Goal: Task Accomplishment & Management: Use online tool/utility

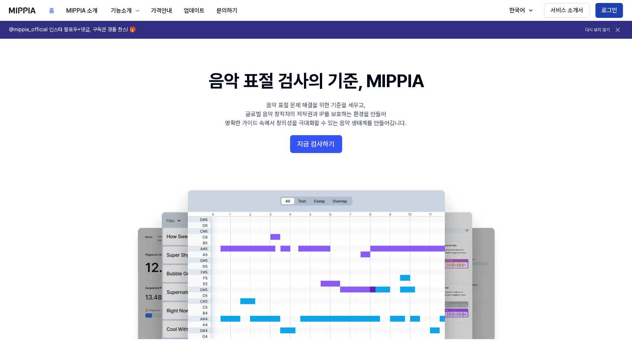
click at [608, 7] on button "로그인" at bounding box center [609, 10] width 28 height 15
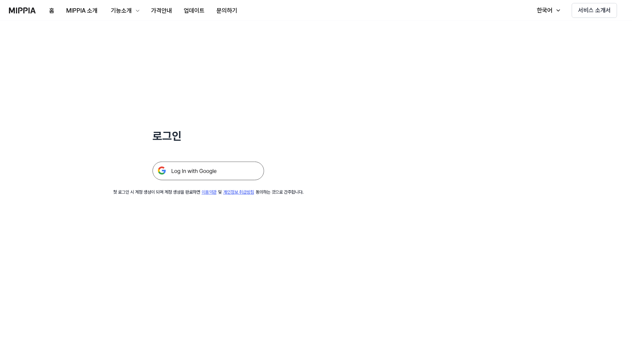
click at [206, 167] on img at bounding box center [208, 170] width 112 height 19
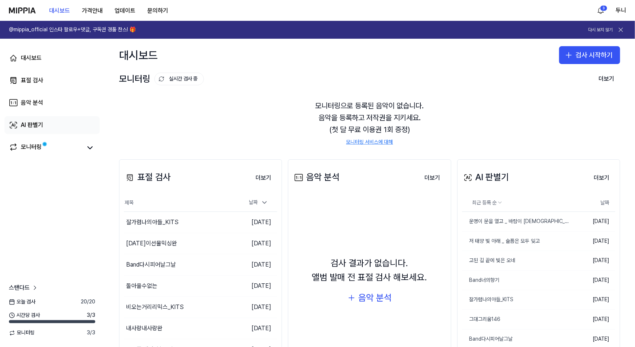
click at [31, 122] on div "AI 판별기" at bounding box center [32, 124] width 22 height 9
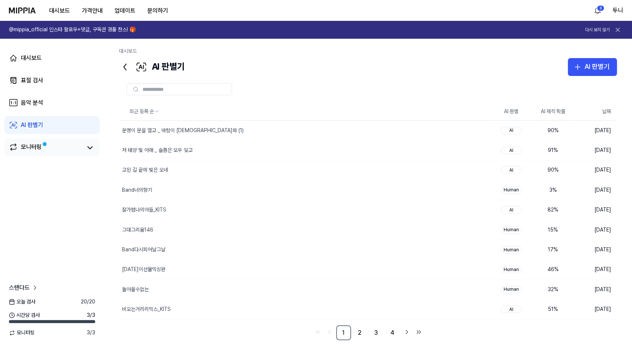
click at [32, 147] on div "모니터링" at bounding box center [31, 147] width 21 height 10
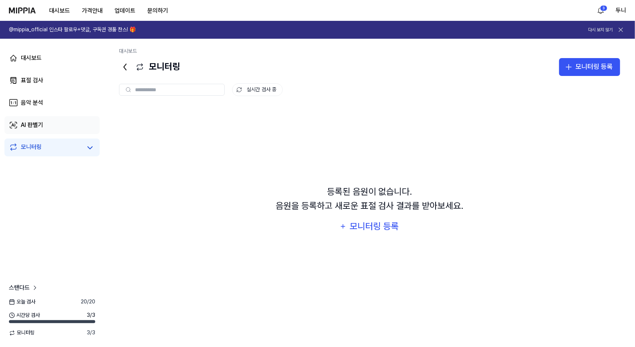
click at [37, 129] on div "AI 판별기" at bounding box center [32, 124] width 22 height 9
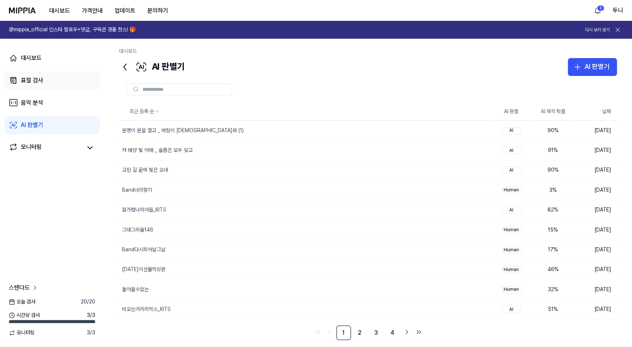
click at [35, 78] on div "표절 검사" at bounding box center [32, 80] width 22 height 9
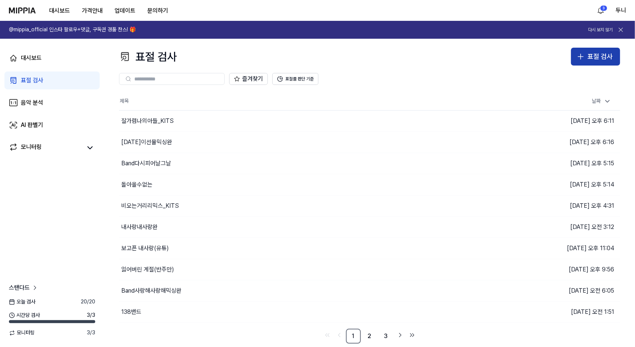
click at [593, 60] on div "표절 검사" at bounding box center [599, 56] width 25 height 11
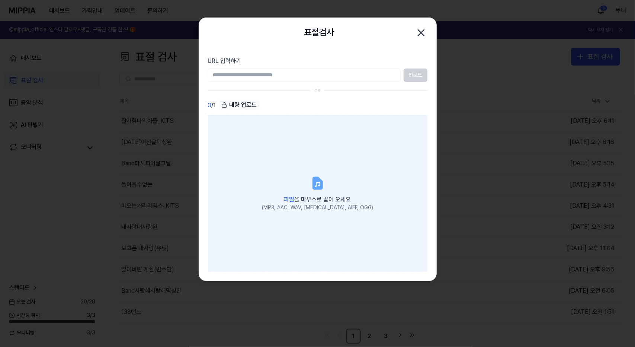
click at [318, 183] on icon at bounding box center [317, 183] width 9 height 12
click at [0, 0] on input "파일 을 마우스로 끌어 오세요 (MP3, AAC, WAV, FLAC, AIFF, OGG)" at bounding box center [0, 0] width 0 height 0
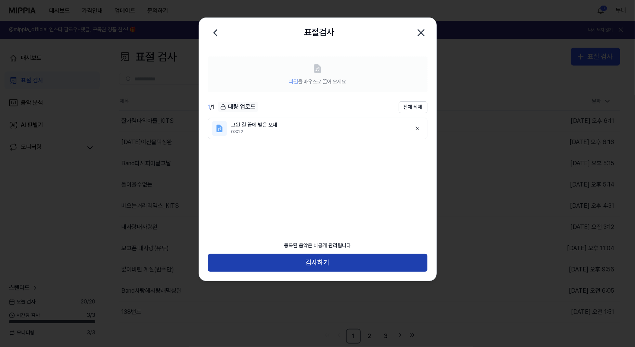
click at [337, 265] on button "검사하기" at bounding box center [317, 263] width 219 height 18
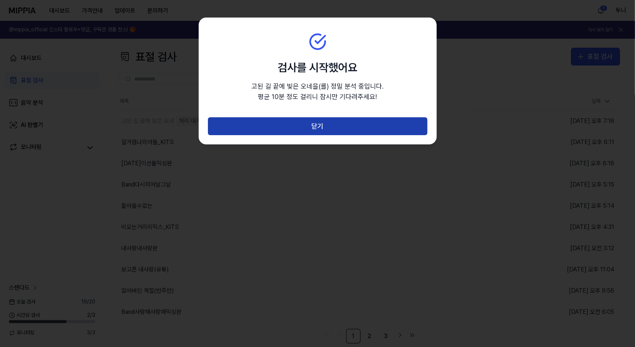
click at [323, 131] on button "닫기" at bounding box center [317, 126] width 219 height 18
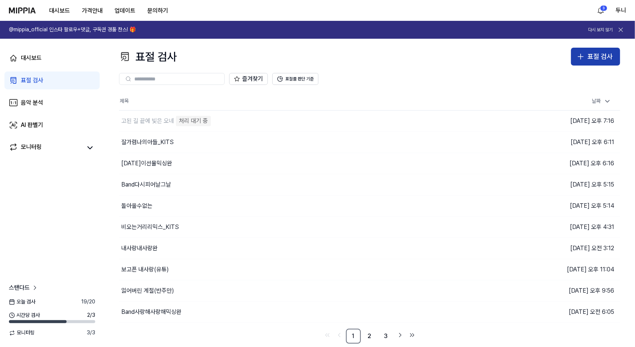
click at [593, 55] on div "표절 검사" at bounding box center [599, 56] width 25 height 11
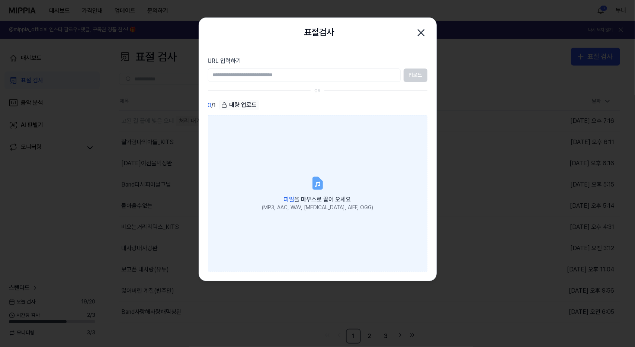
click at [309, 193] on div "파일 을 마우스로 끌어 오세요" at bounding box center [317, 198] width 111 height 10
click at [0, 0] on input "파일 을 마우스로 끌어 오세요 (MP3, AAC, WAV, FLAC, AIFF, OGG)" at bounding box center [0, 0] width 0 height 0
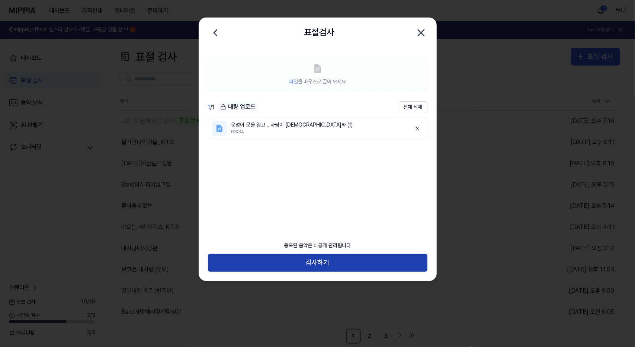
click at [326, 268] on button "검사하기" at bounding box center [317, 263] width 219 height 18
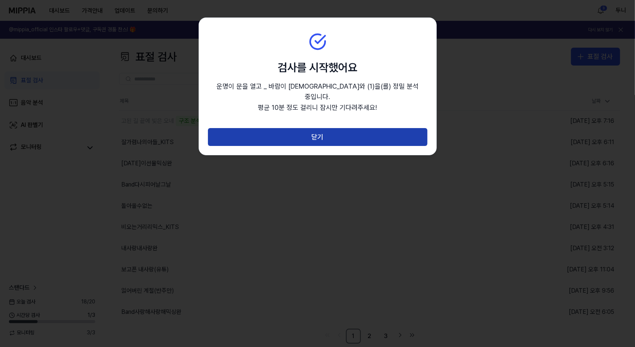
click at [334, 128] on button "닫기" at bounding box center [317, 137] width 219 height 18
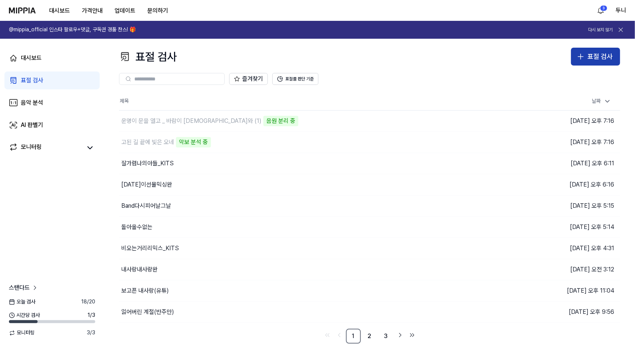
click at [599, 54] on div "표절 검사" at bounding box center [599, 56] width 25 height 11
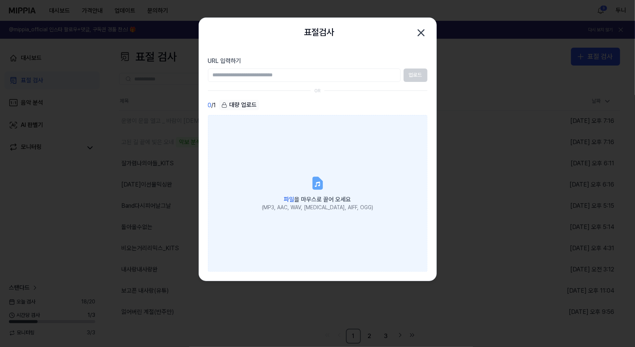
click at [322, 196] on span "파일 을 마우스로 끌어 오세요" at bounding box center [317, 199] width 67 height 7
click at [0, 0] on input "파일 을 마우스로 끌어 오세요 (MP3, AAC, WAV, FLAC, AIFF, OGG)" at bounding box center [0, 0] width 0 height 0
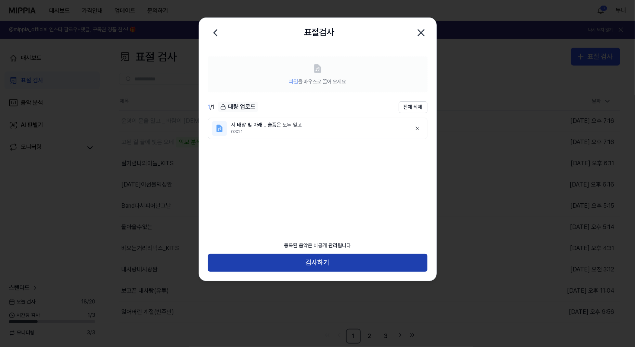
click at [315, 264] on button "검사하기" at bounding box center [317, 263] width 219 height 18
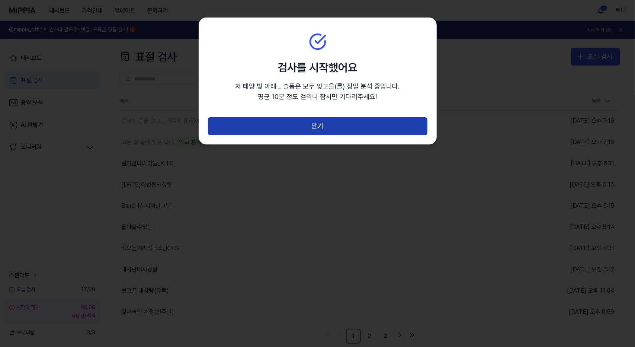
click at [336, 134] on button "닫기" at bounding box center [317, 126] width 219 height 18
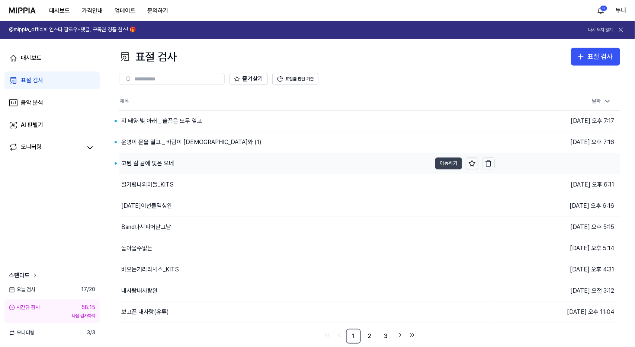
click at [448, 161] on button "이동하기" at bounding box center [448, 163] width 27 height 12
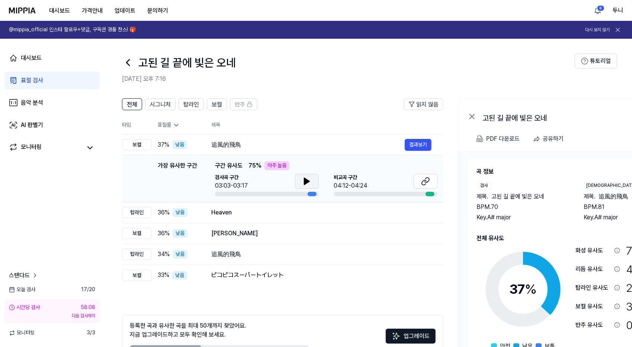
click at [305, 181] on icon at bounding box center [306, 181] width 5 height 7
click at [421, 181] on icon at bounding box center [425, 181] width 9 height 9
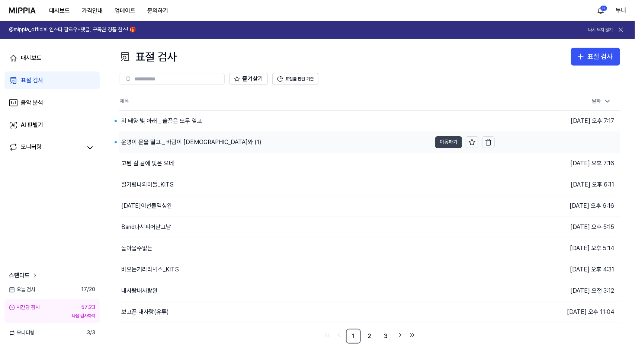
click at [445, 142] on button "이동하기" at bounding box center [448, 142] width 27 height 12
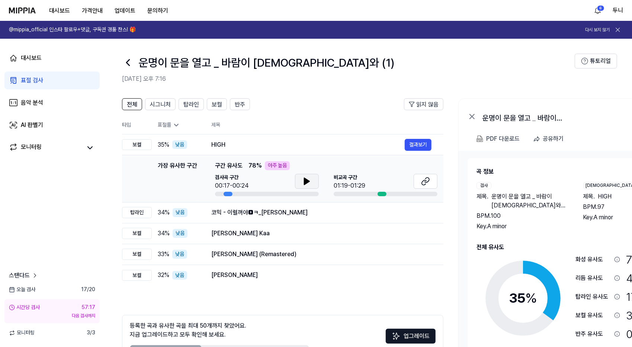
click at [306, 178] on icon at bounding box center [306, 181] width 9 height 9
click at [420, 183] on button at bounding box center [425, 181] width 24 height 15
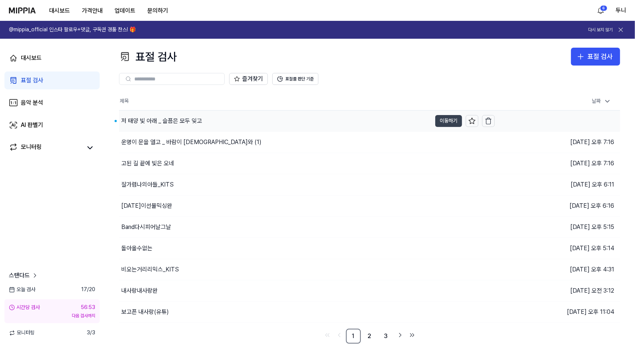
click at [449, 115] on button "이동하기" at bounding box center [448, 121] width 27 height 12
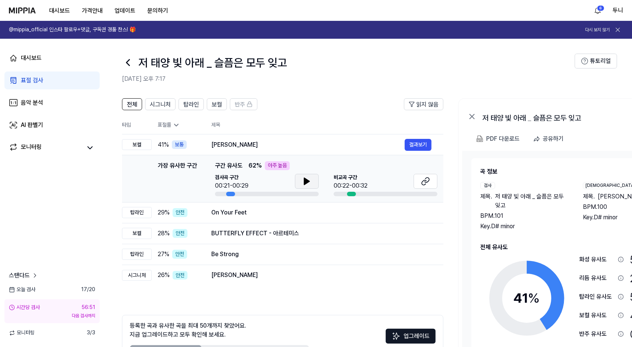
click at [309, 183] on icon at bounding box center [306, 181] width 9 height 9
click at [424, 180] on icon at bounding box center [424, 182] width 4 height 5
